Goal: Task Accomplishment & Management: Manage account settings

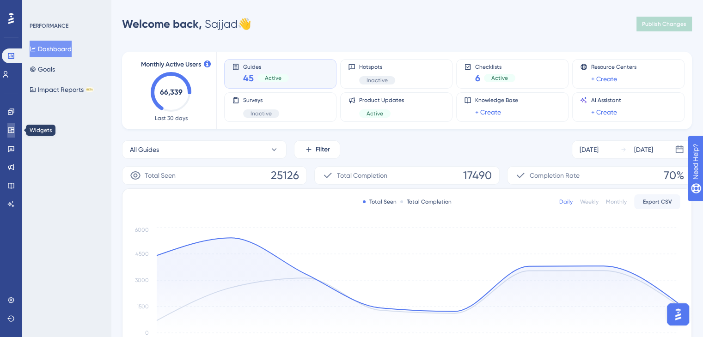
click at [10, 135] on link at bounding box center [10, 130] width 7 height 15
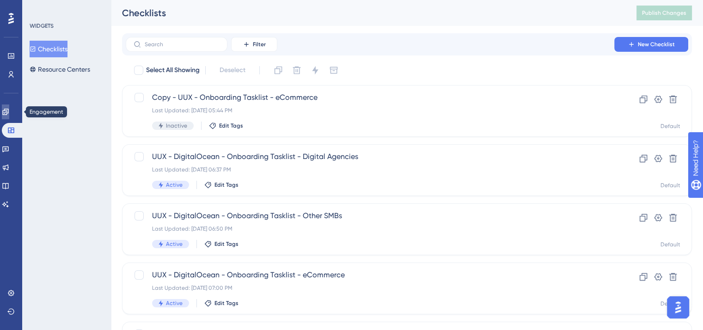
click at [9, 113] on link at bounding box center [5, 111] width 7 height 15
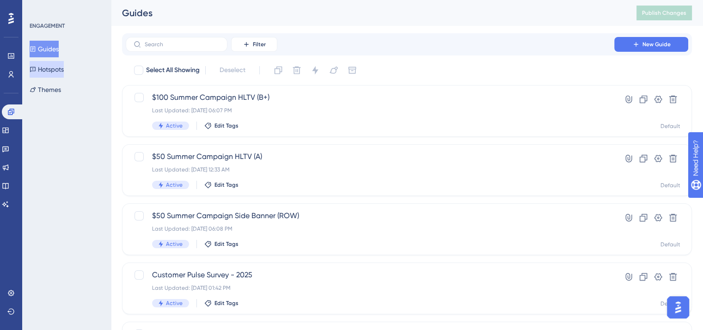
click at [34, 74] on button "Hotspots" at bounding box center [47, 69] width 34 height 17
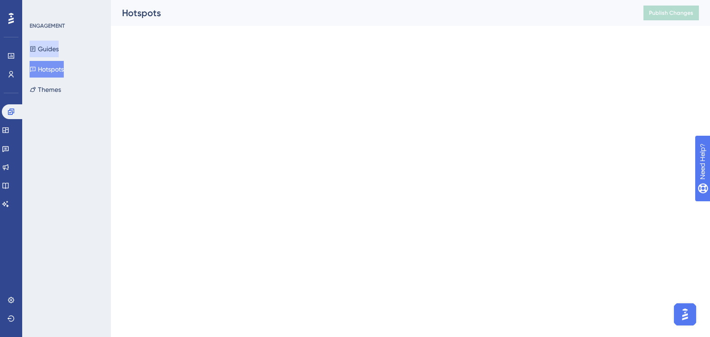
click at [48, 51] on button "Guides" at bounding box center [44, 49] width 29 height 17
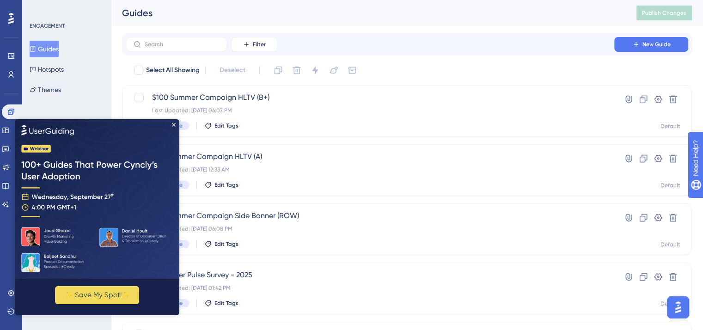
click at [171, 124] on img at bounding box center [97, 198] width 165 height 159
click at [174, 124] on icon "Close Preview" at bounding box center [174, 125] width 4 height 4
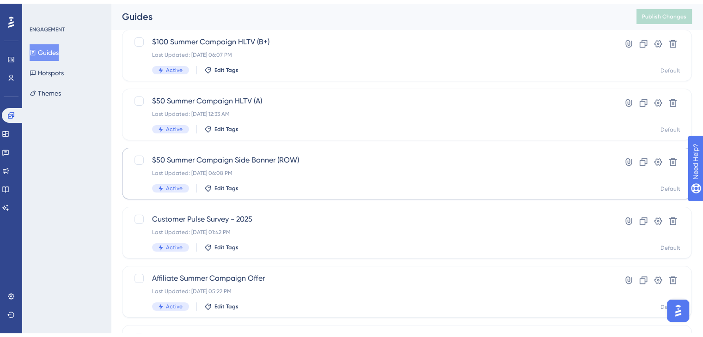
scroll to position [92, 0]
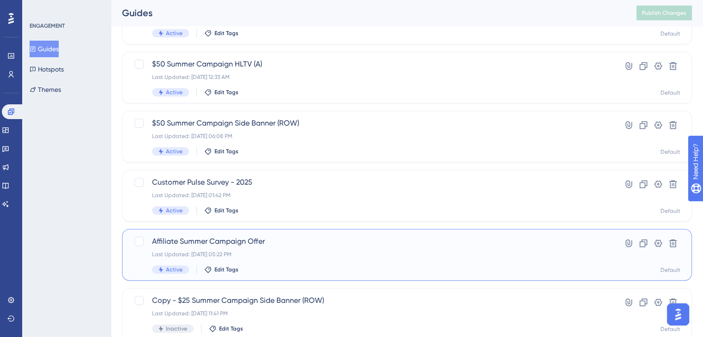
click at [335, 241] on span "Affiliate Summer Campaign Offer" at bounding box center [370, 241] width 436 height 11
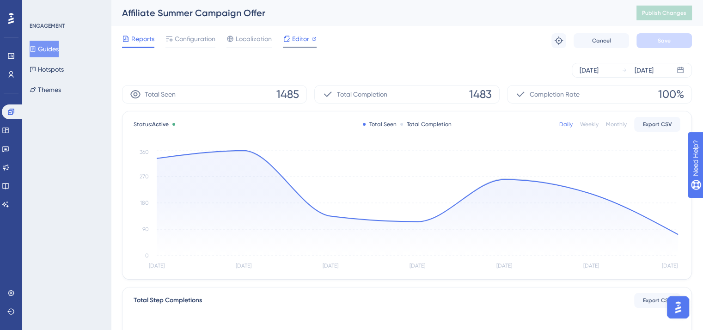
click at [290, 41] on div "Editor" at bounding box center [300, 38] width 34 height 11
click at [192, 38] on span "Configuration" at bounding box center [195, 38] width 41 height 11
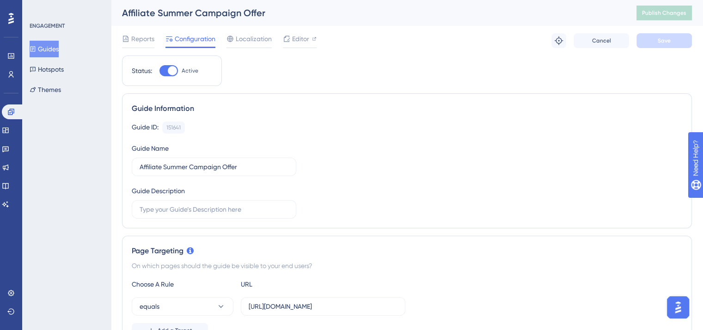
click at [177, 69] on div at bounding box center [168, 70] width 18 height 11
click at [159, 71] on input "Active" at bounding box center [159, 71] width 0 height 0
checkbox input "false"
click at [675, 50] on div "Reports Configuration Localization Editor Cancel Save" at bounding box center [407, 41] width 570 height 30
click at [673, 45] on button "Save" at bounding box center [663, 40] width 55 height 15
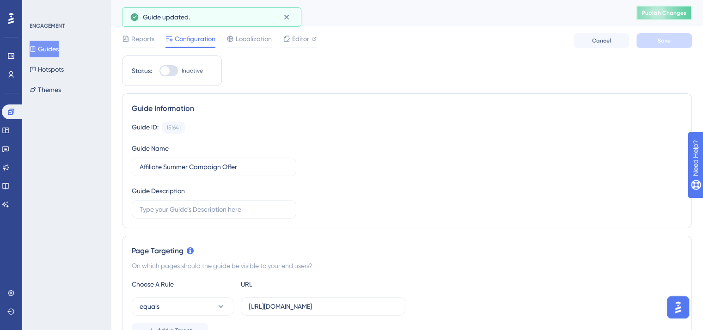
click at [672, 16] on span "Publish Changes" at bounding box center [664, 12] width 44 height 7
